Goal: Task Accomplishment & Management: Complete application form

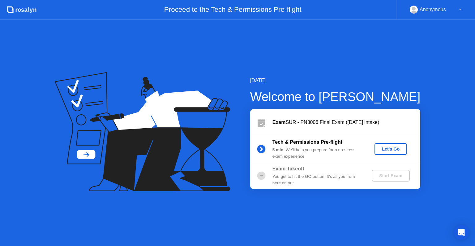
click at [398, 147] on div "Let's Go" at bounding box center [391, 148] width 28 height 5
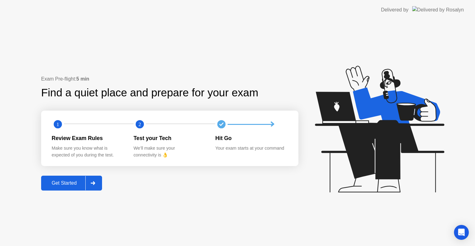
click at [70, 182] on div "Get Started" at bounding box center [64, 183] width 42 height 6
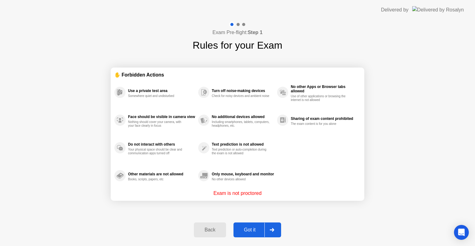
click at [241, 234] on button "Got it" at bounding box center [257, 229] width 48 height 15
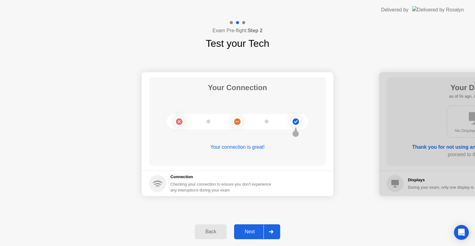
click at [241, 234] on div "Next" at bounding box center [250, 232] width 28 height 6
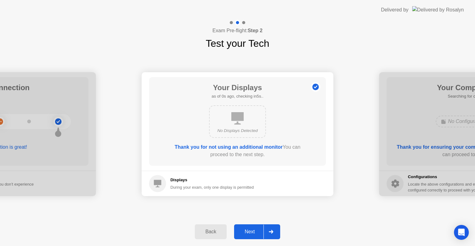
click at [241, 234] on div "Next" at bounding box center [250, 232] width 28 height 6
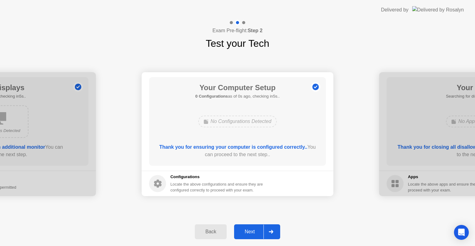
click at [241, 234] on div "Next" at bounding box center [250, 232] width 28 height 6
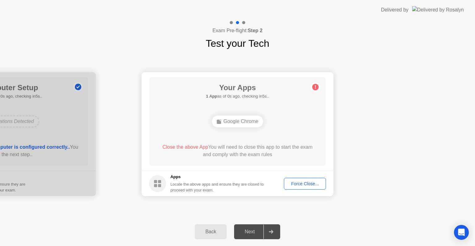
click at [241, 234] on div "Next" at bounding box center [250, 232] width 28 height 6
click at [308, 181] on div "Force Close..." at bounding box center [305, 183] width 38 height 5
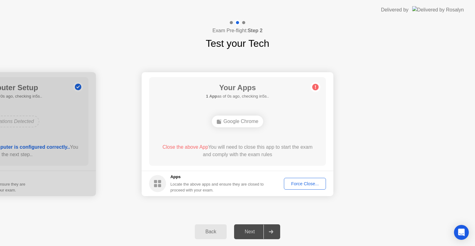
click at [310, 157] on div "Close the above App You will need to close this app to start the exam and compl…" at bounding box center [237, 150] width 159 height 15
click at [305, 181] on div "Force Close..." at bounding box center [305, 183] width 38 height 5
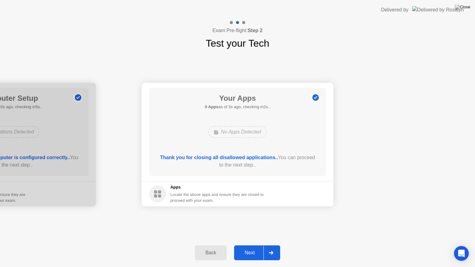
click at [248, 245] on button "Next" at bounding box center [257, 253] width 46 height 15
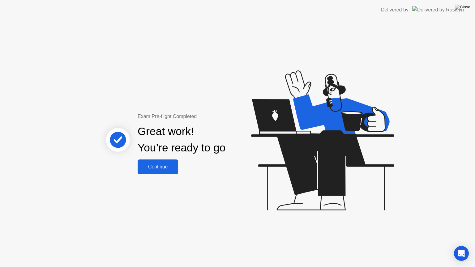
click at [163, 164] on div "Continue" at bounding box center [157, 167] width 37 height 6
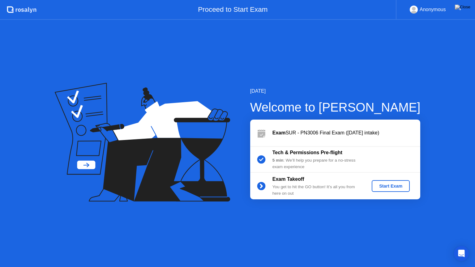
click at [384, 189] on div "Start Exam" at bounding box center [390, 186] width 33 height 5
